Goal: Information Seeking & Learning: Understand process/instructions

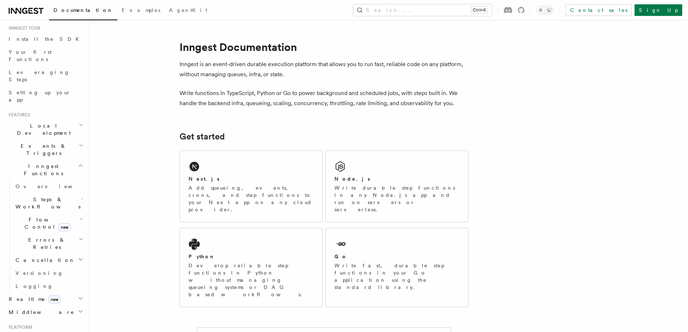
scroll to position [108, 0]
click at [37, 243] on link "Logging" at bounding box center [49, 249] width 72 height 13
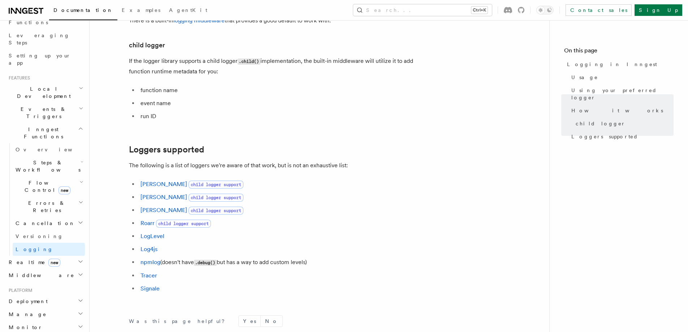
scroll to position [902, 0]
click at [51, 196] on h2 "Errors & Retries" at bounding box center [49, 206] width 72 height 20
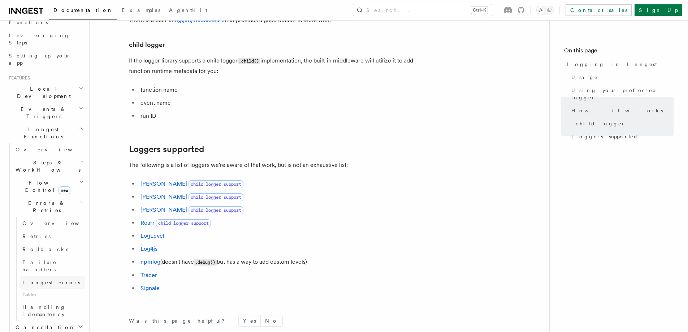
click at [38, 279] on span "Inngest errors" at bounding box center [51, 282] width 58 height 6
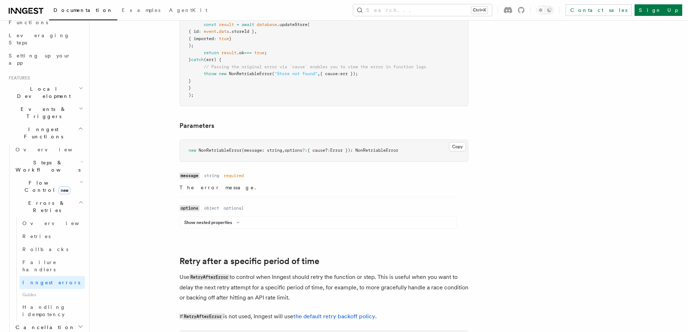
scroll to position [469, 0]
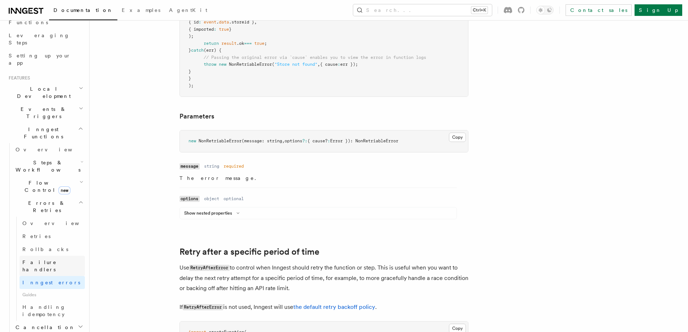
click at [40, 258] on span "Failure handlers" at bounding box center [53, 265] width 62 height 14
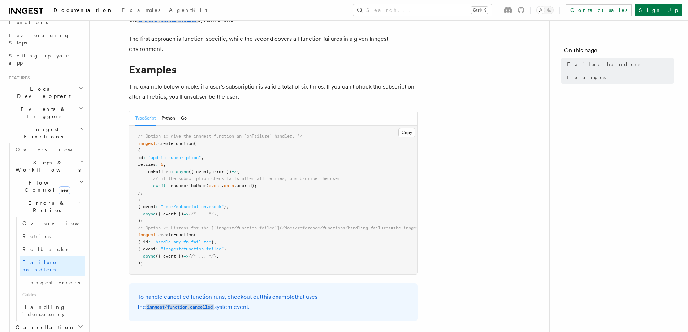
scroll to position [108, 0]
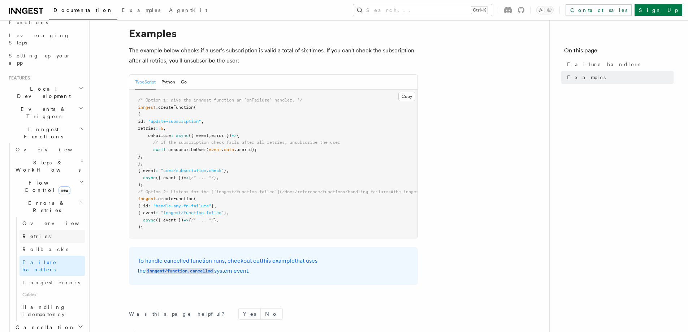
click at [51, 230] on link "Retries" at bounding box center [51, 236] width 65 height 13
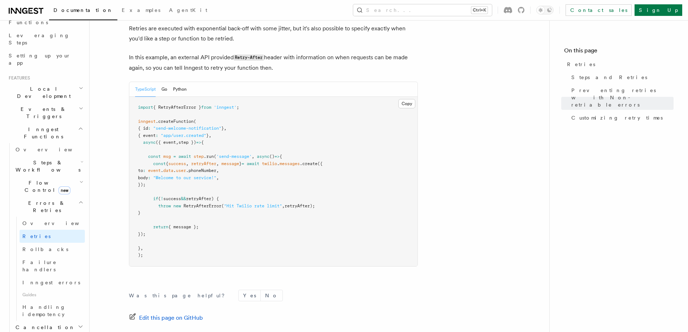
scroll to position [1038, 0]
